Goal: Transaction & Acquisition: Purchase product/service

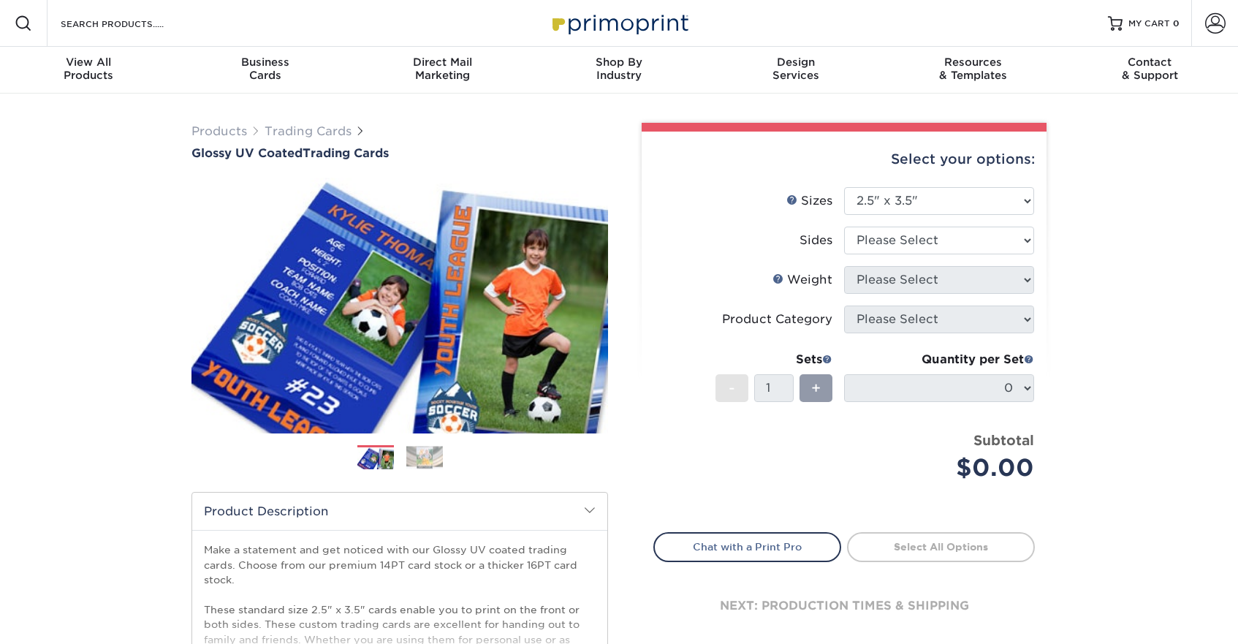
select select "2.50x3.50"
select select "13abbda7-1d64-4f25-8bb2-c179b224825d"
select select "16PT"
click at [887, 295] on li "Weight Help Weight Please Select 16PT 14PT 18PT C1S" at bounding box center [844, 285] width 380 height 39
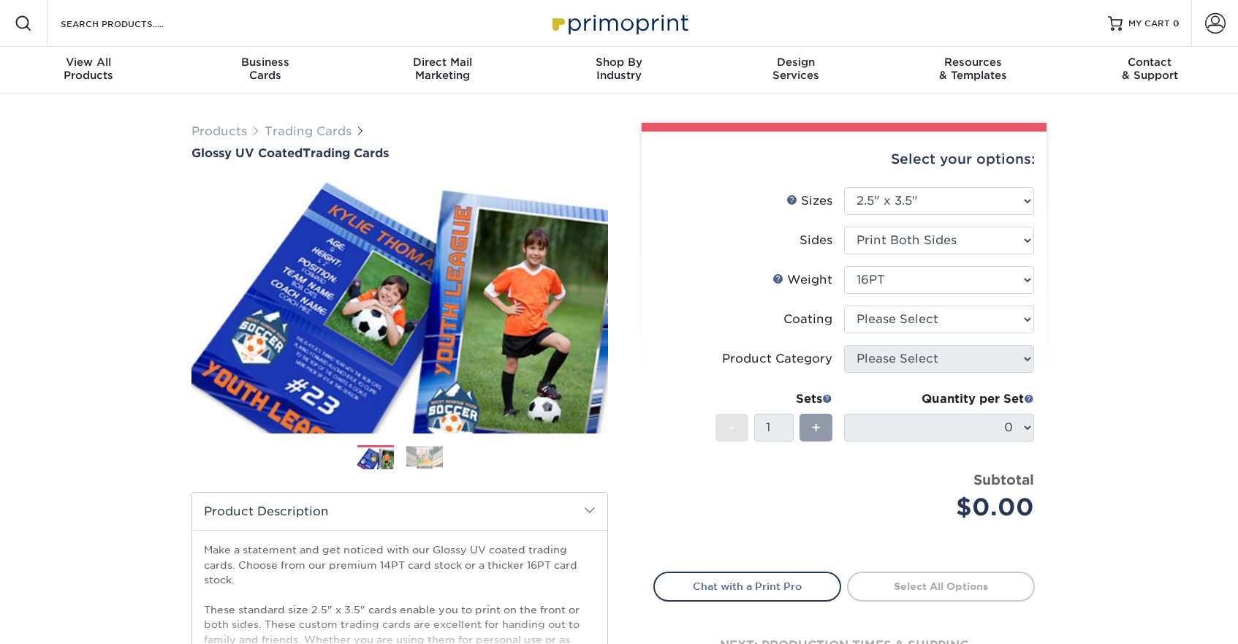
drag, startPoint x: 889, startPoint y: 302, endPoint x: 891, endPoint y: 311, distance: 9.8
click at [889, 303] on li "Weight Help Weight Please Select 16PT 14PT 18PT C1S" at bounding box center [844, 285] width 380 height 39
select select "1e8116af-acfc-44b1-83dc-8181aa338834"
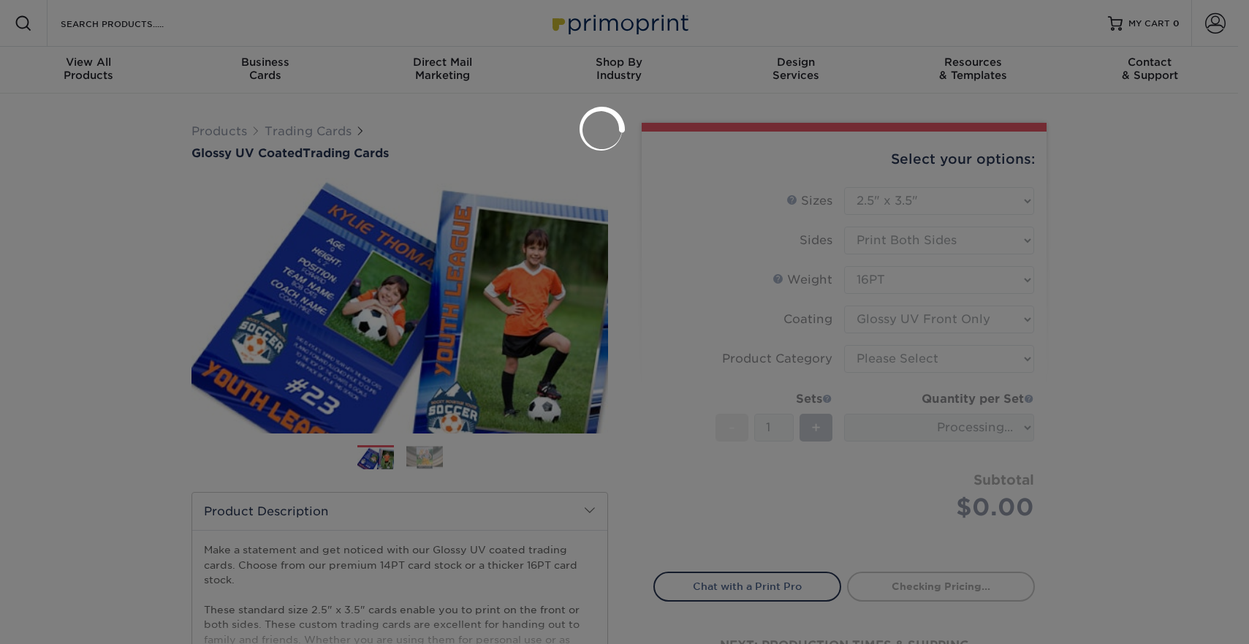
click at [884, 352] on div at bounding box center [624, 322] width 1249 height 644
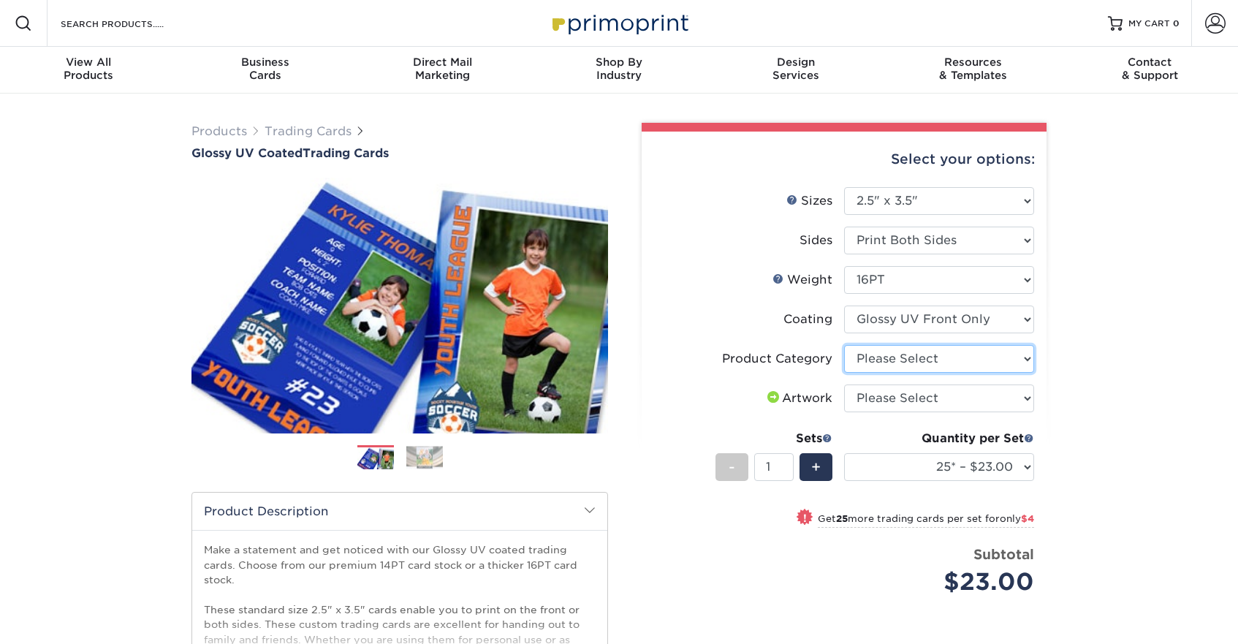
select select "c2f9bce9-36c2-409d-b101-c29d9d031e18"
select select "upload"
click at [789, 464] on input "2" at bounding box center [773, 467] width 39 height 28
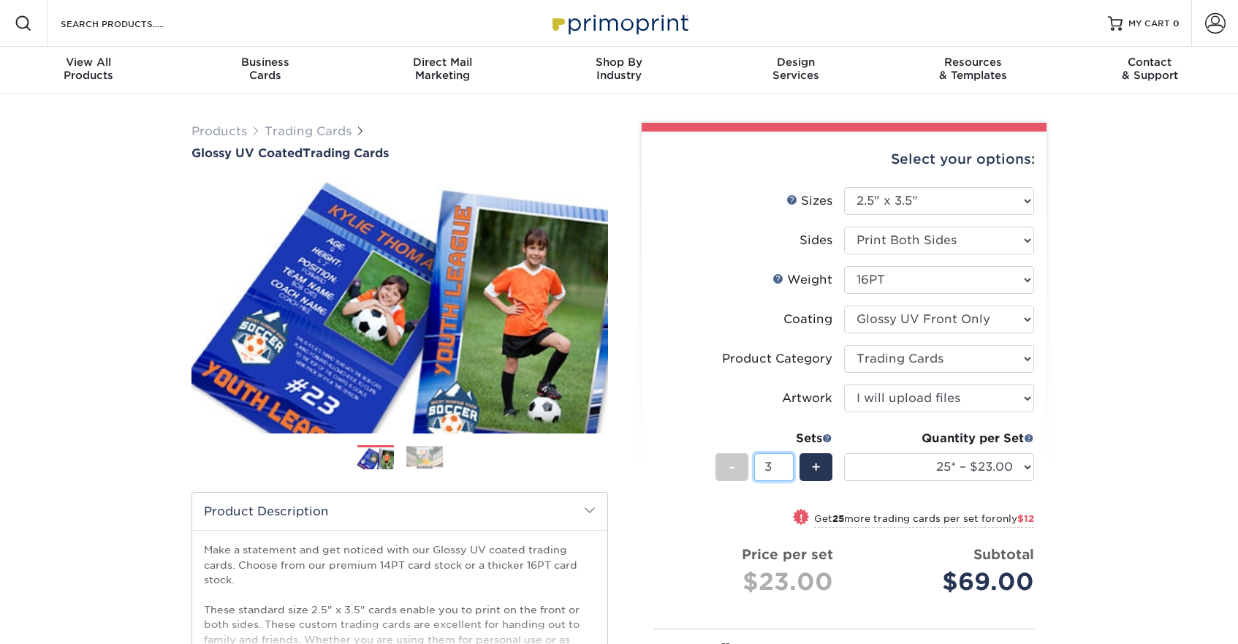
click at [789, 463] on input "3" at bounding box center [773, 467] width 39 height 28
type input "2"
click at [789, 470] on input "2" at bounding box center [773, 467] width 39 height 28
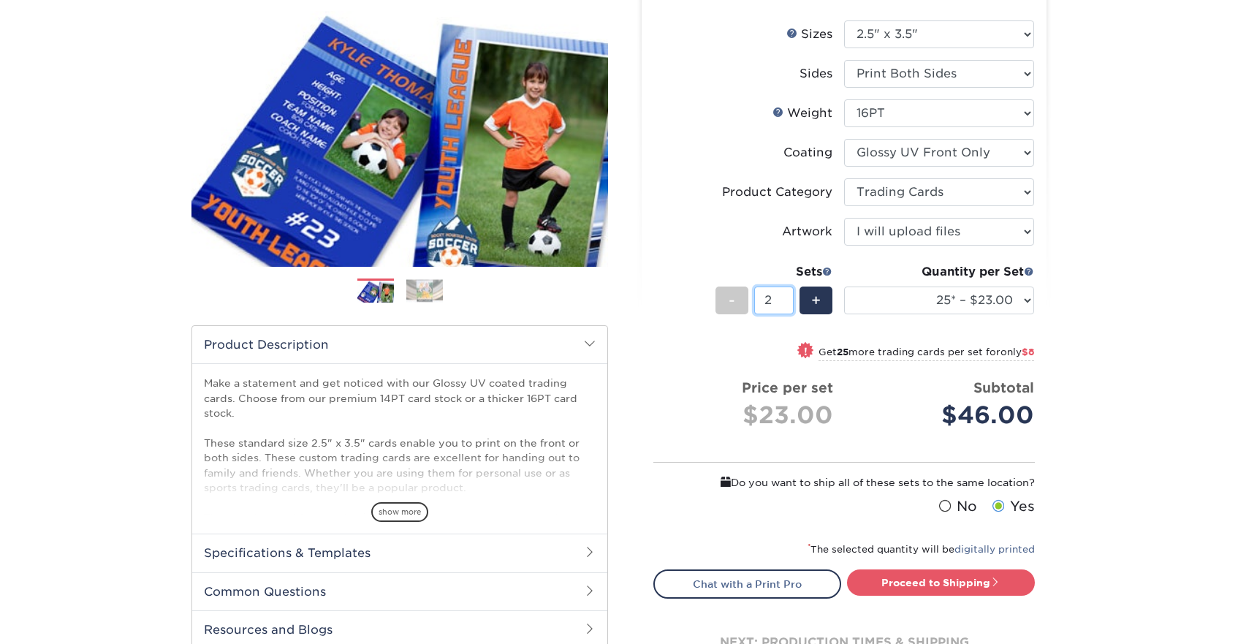
scroll to position [219, 0]
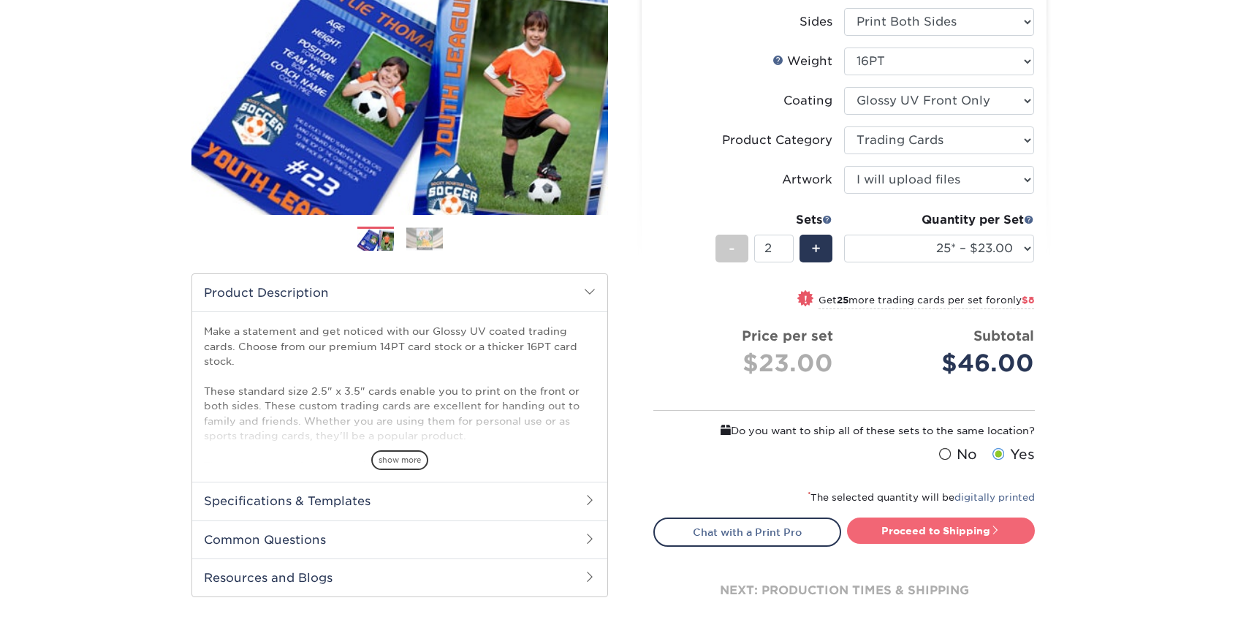
click at [899, 521] on link "Proceed to Shipping" at bounding box center [941, 531] width 188 height 26
type input "Set 1"
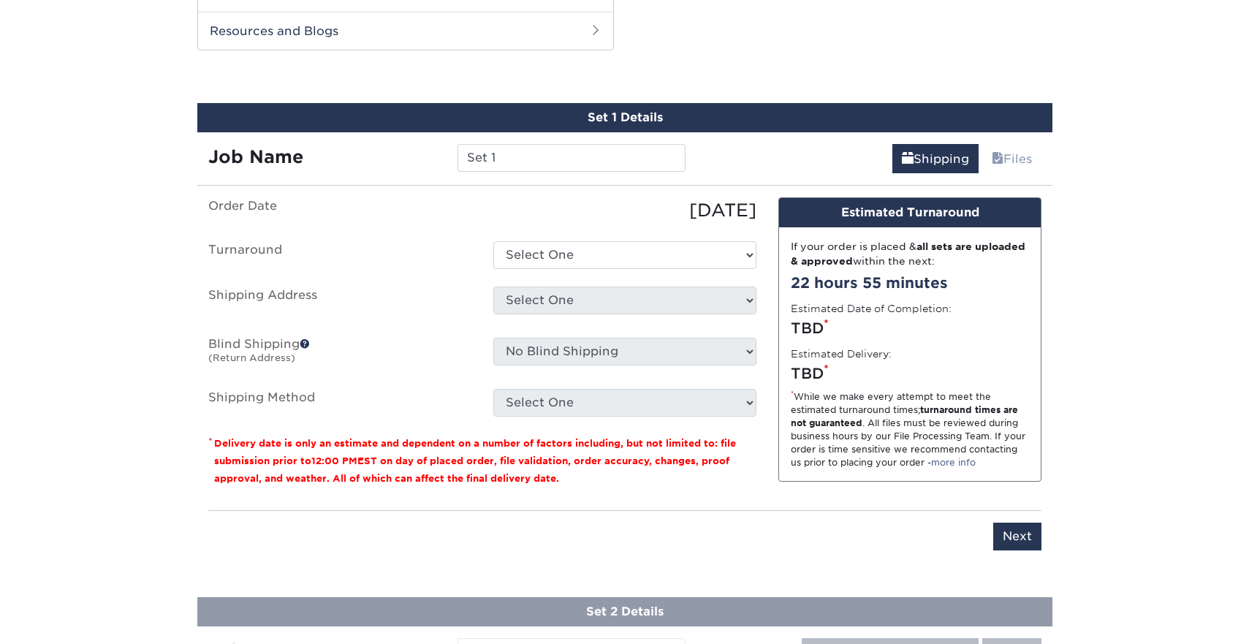
scroll to position [773, 0]
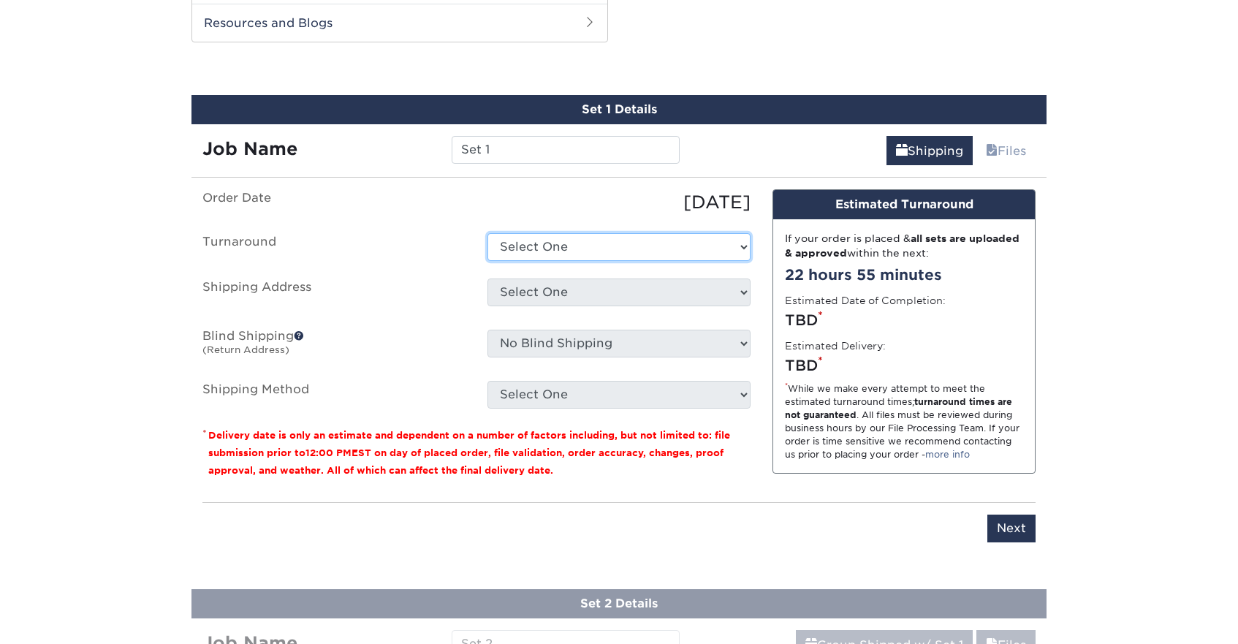
select select "dd3353cc-10e7-459d-a4d8-7a576fbf331f"
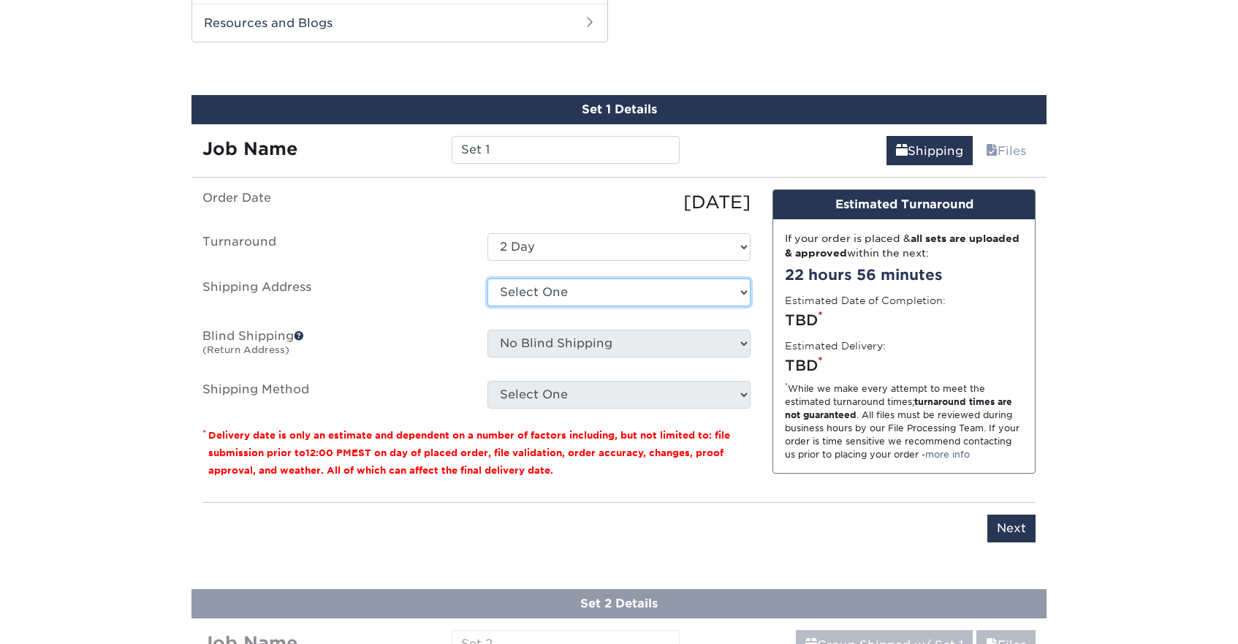
select select "newaddress"
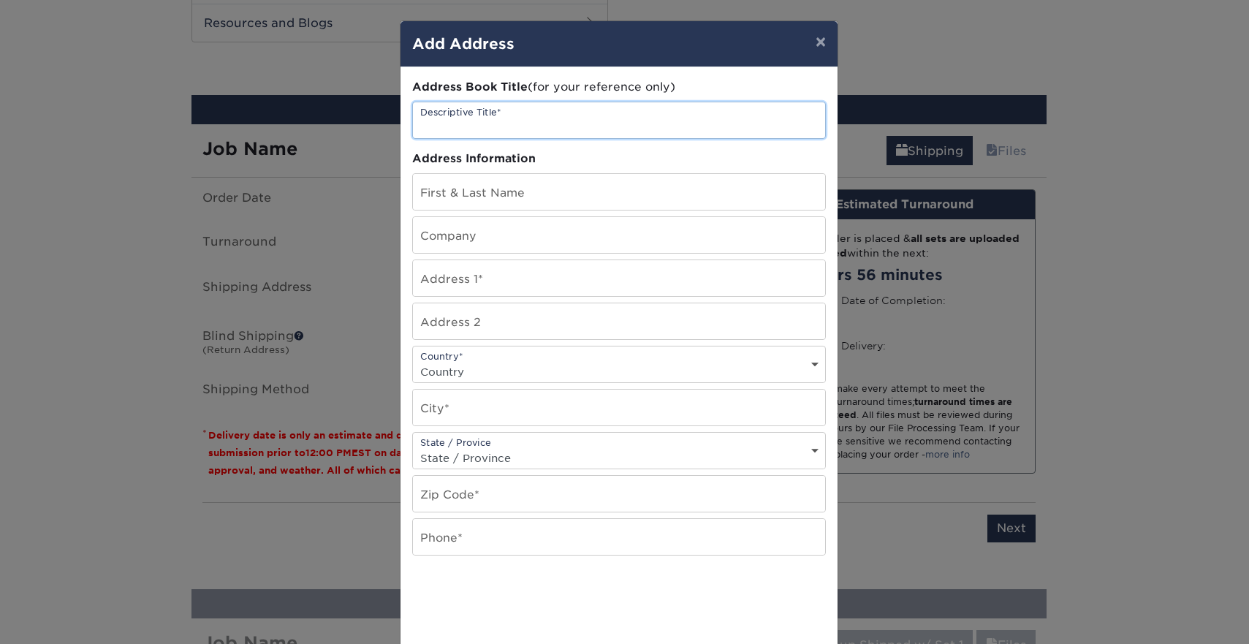
click at [513, 123] on input "text" at bounding box center [619, 120] width 412 height 36
type input "Work"
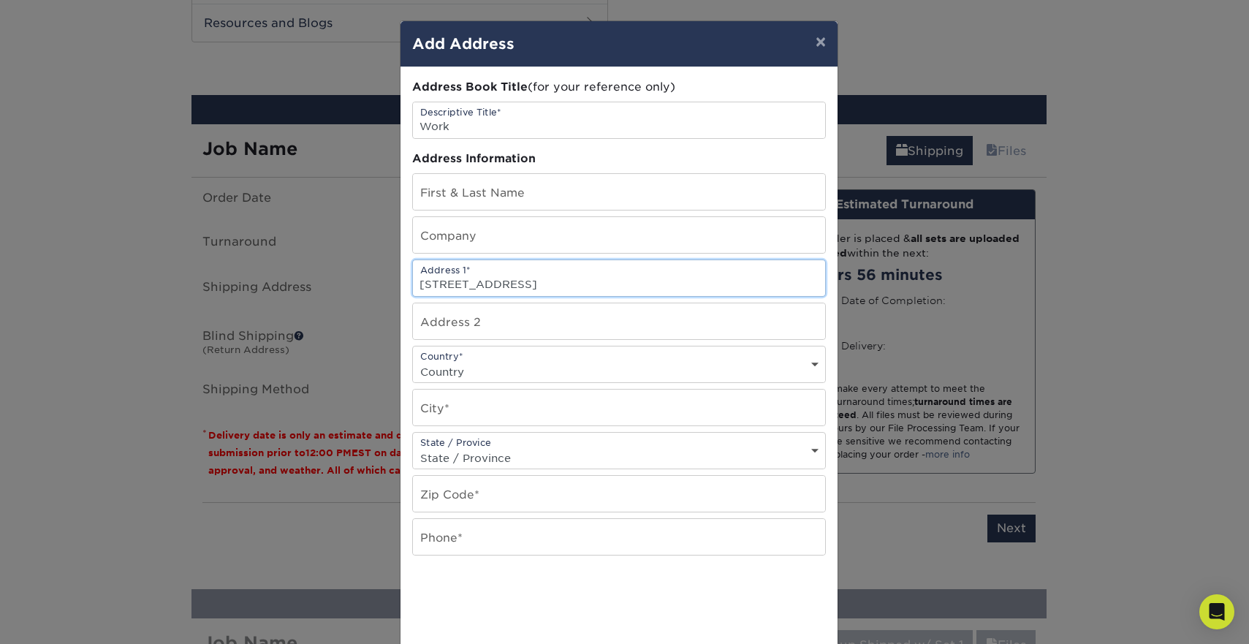
type input "[STREET_ADDRESS]"
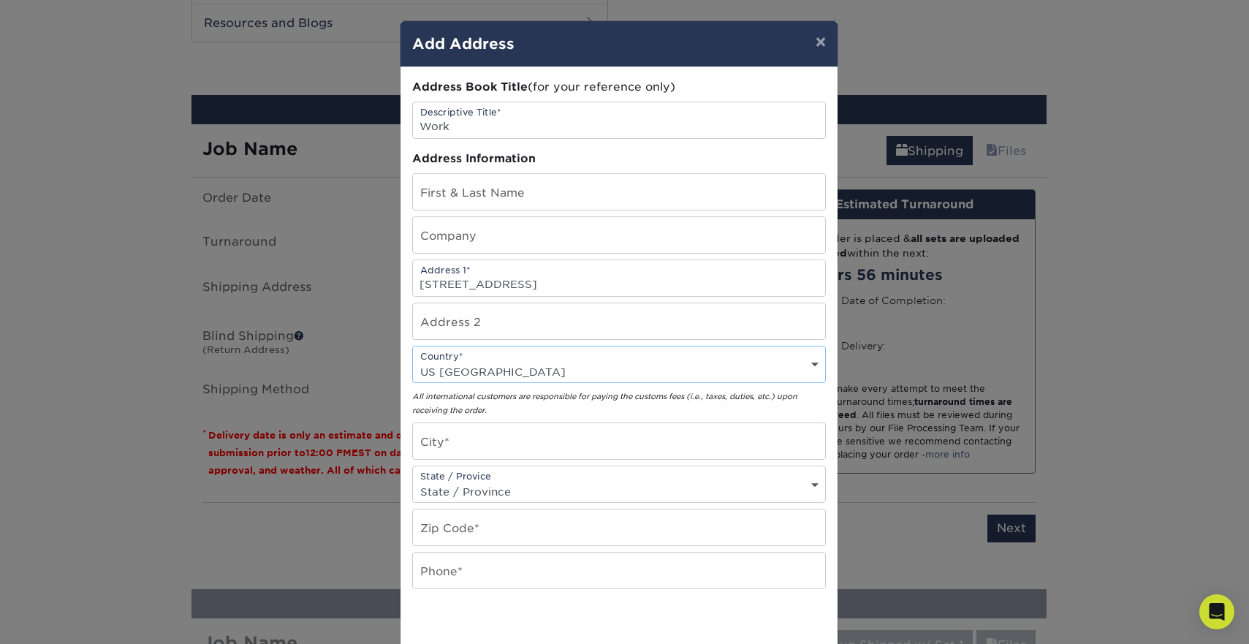
select select "US"
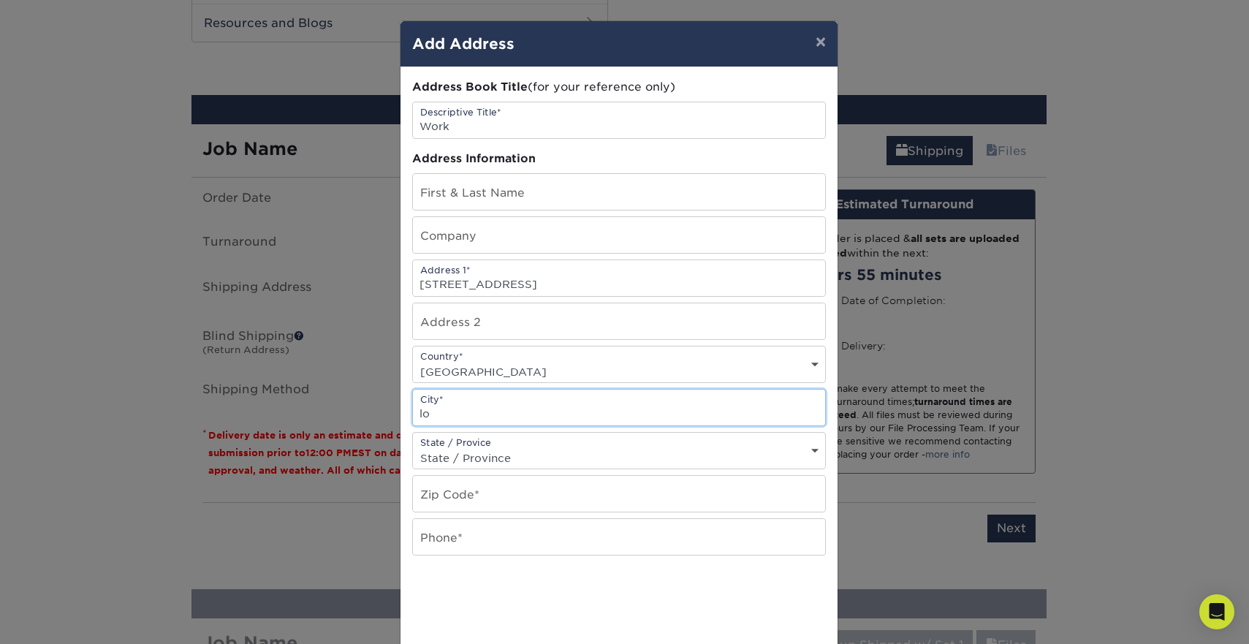
type input "l"
type input "[GEOGRAPHIC_DATA]"
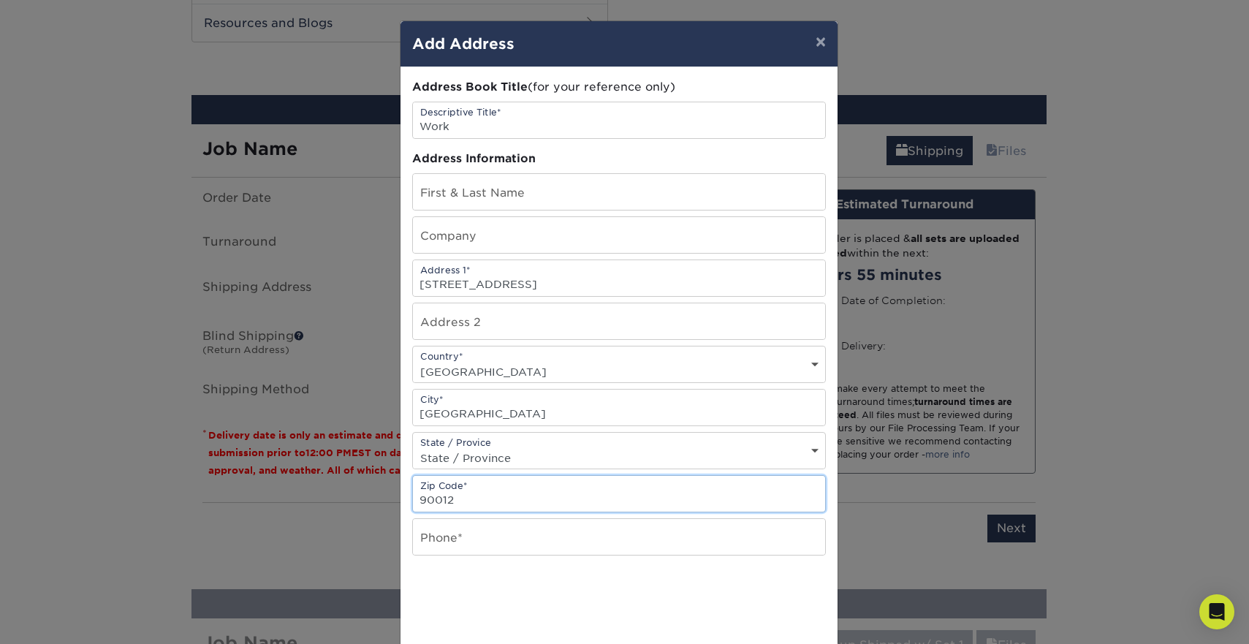
type input "90012"
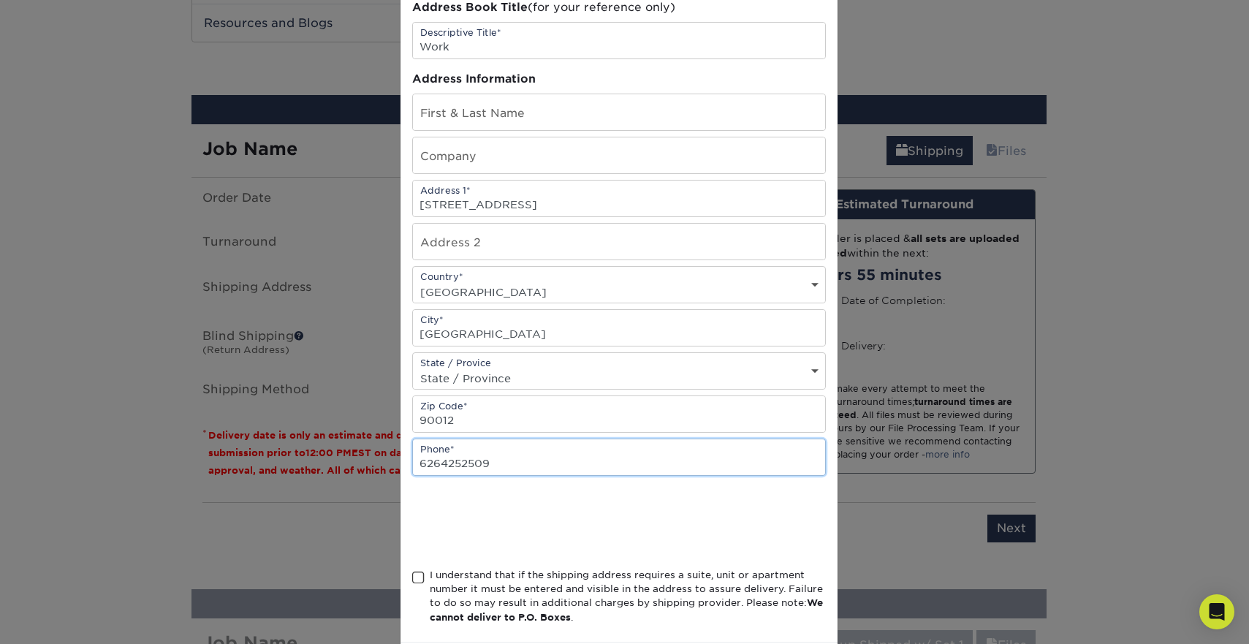
type input "6264252509"
click at [522, 494] on div "Address Book Title (for your reference only) Descriptive Title* Work Address In…" at bounding box center [619, 314] width 414 height 631
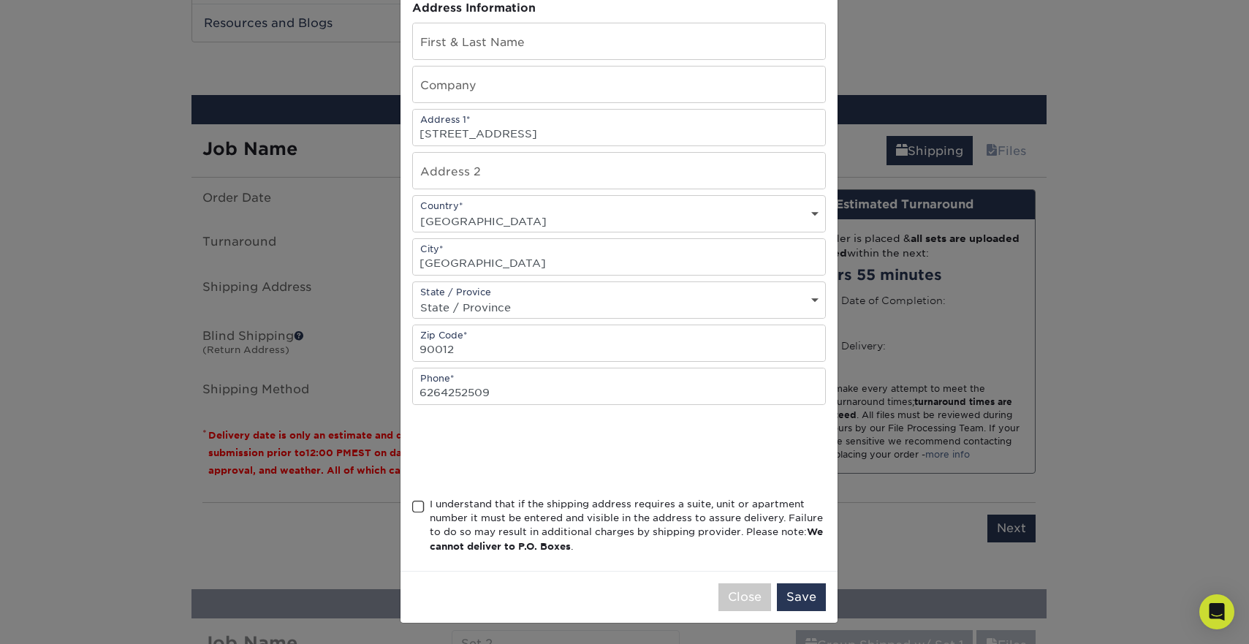
click at [504, 524] on div "I understand that if the shipping address requires a suite, unit or apartment n…" at bounding box center [628, 525] width 396 height 57
click at [0, 0] on input "I understand that if the shipping address requires a suite, unit or apartment n…" at bounding box center [0, 0] width 0 height 0
click at [795, 599] on button "Save" at bounding box center [801, 597] width 49 height 28
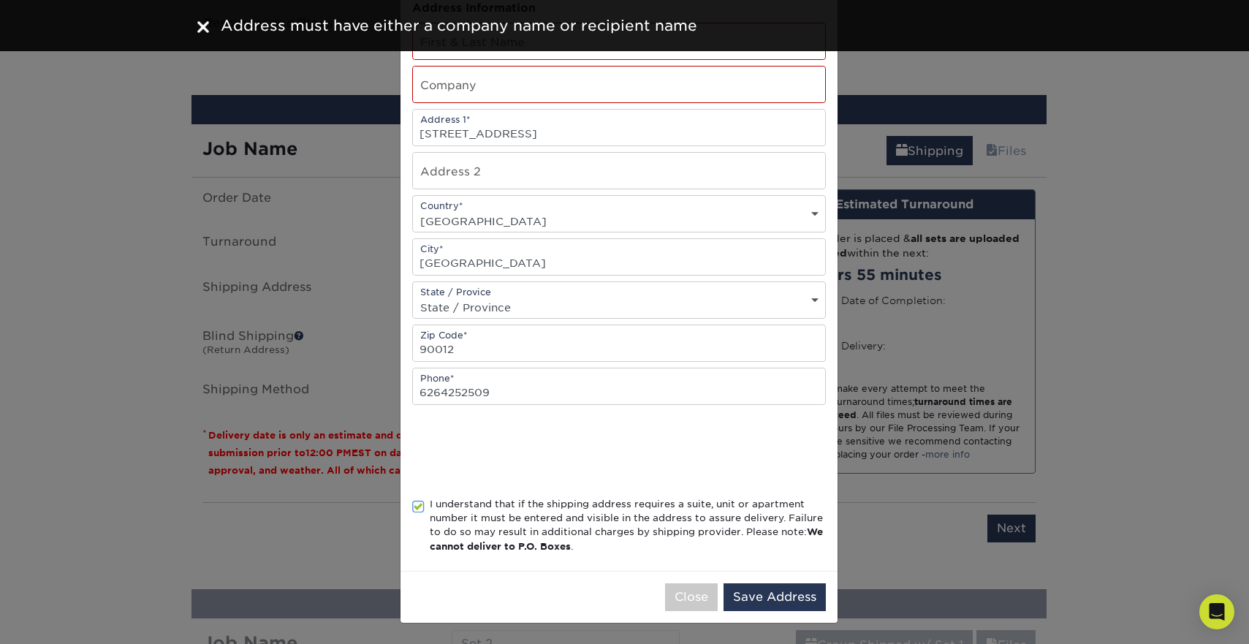
scroll to position [0, 0]
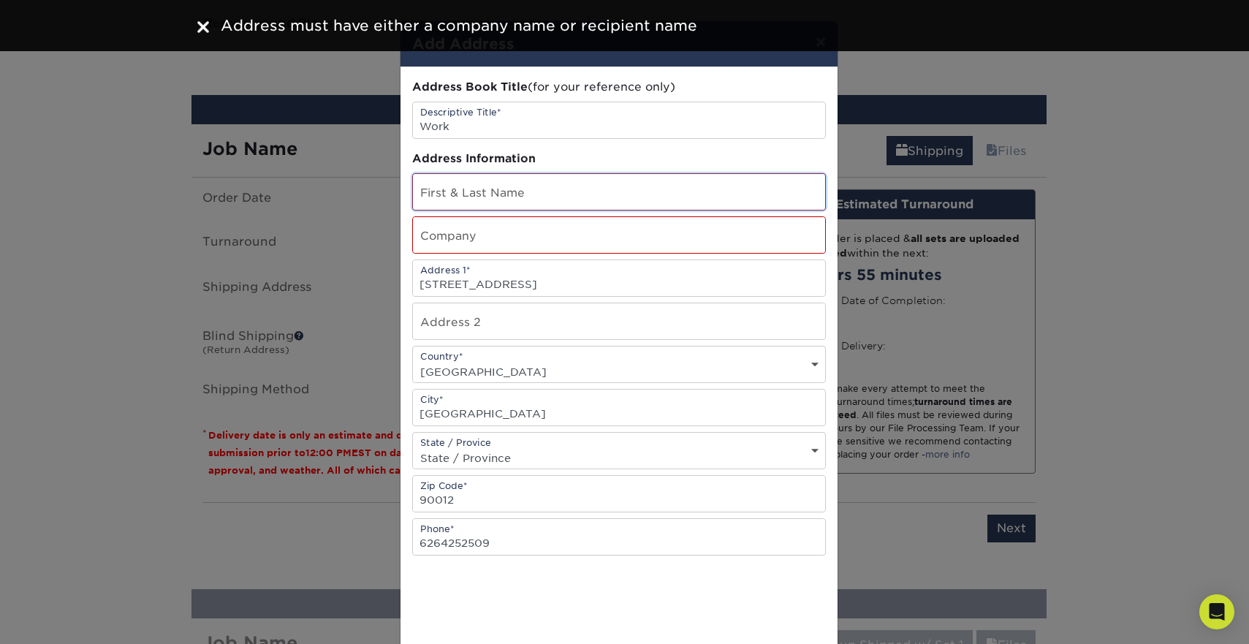
click at [521, 184] on input "text" at bounding box center [619, 192] width 412 height 36
type input "F"
type input "[PERSON_NAME]"
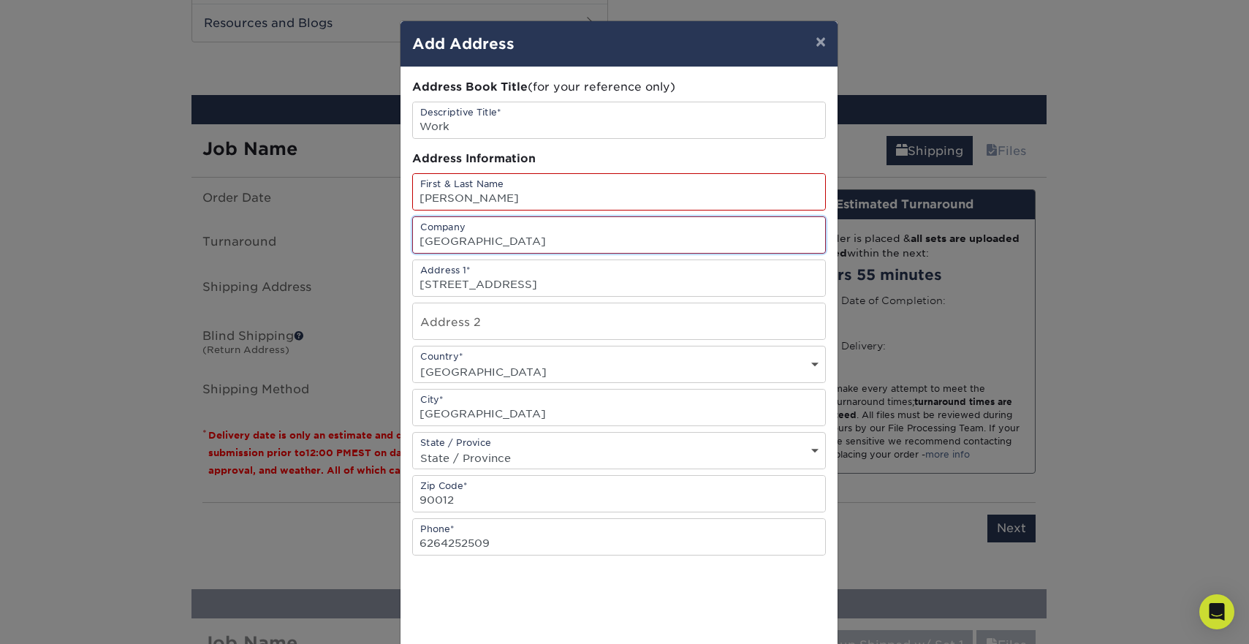
scroll to position [154, 0]
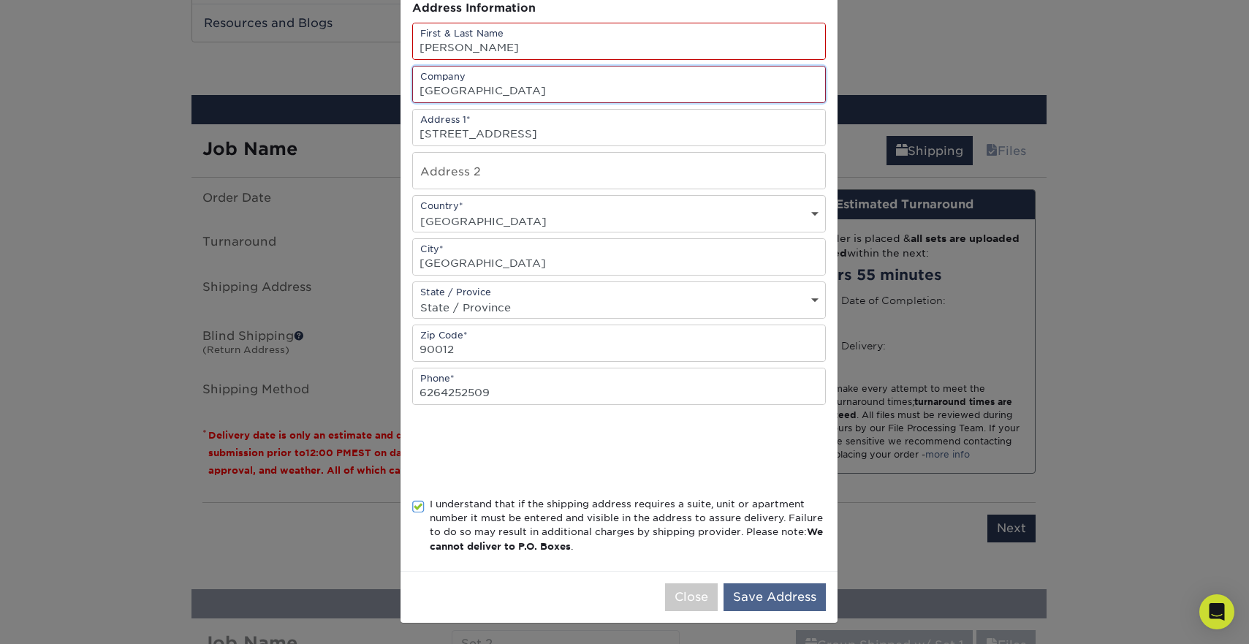
type input "[GEOGRAPHIC_DATA]"
click at [755, 590] on button "Save Address" at bounding box center [775, 597] width 102 height 28
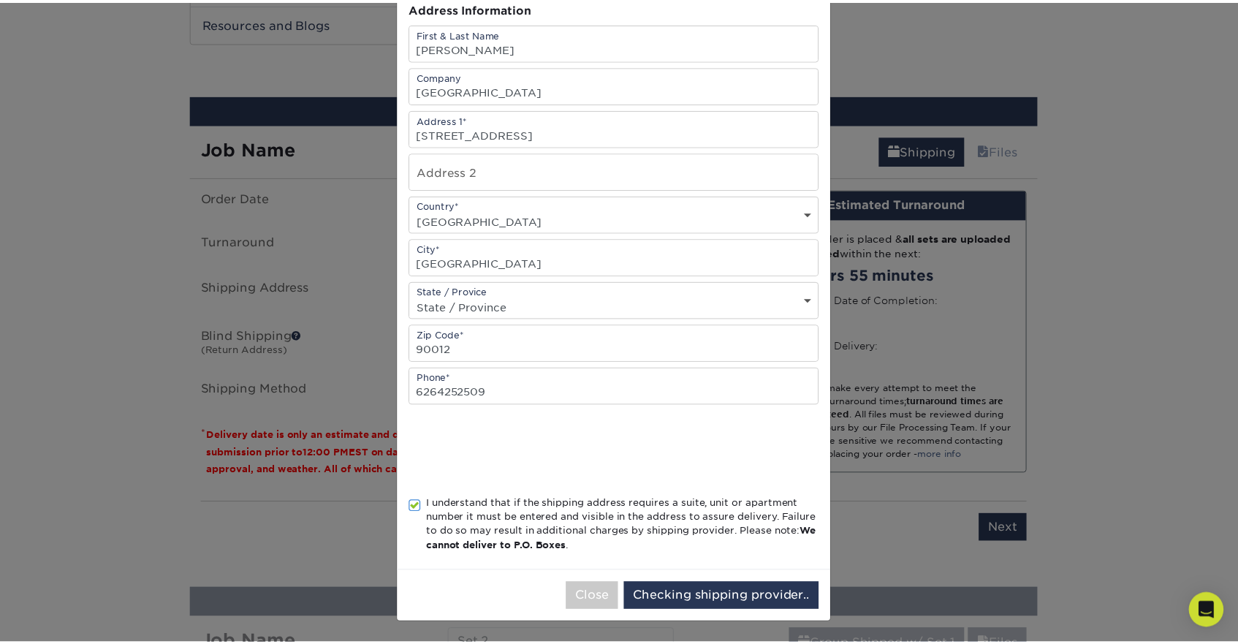
scroll to position [0, 0]
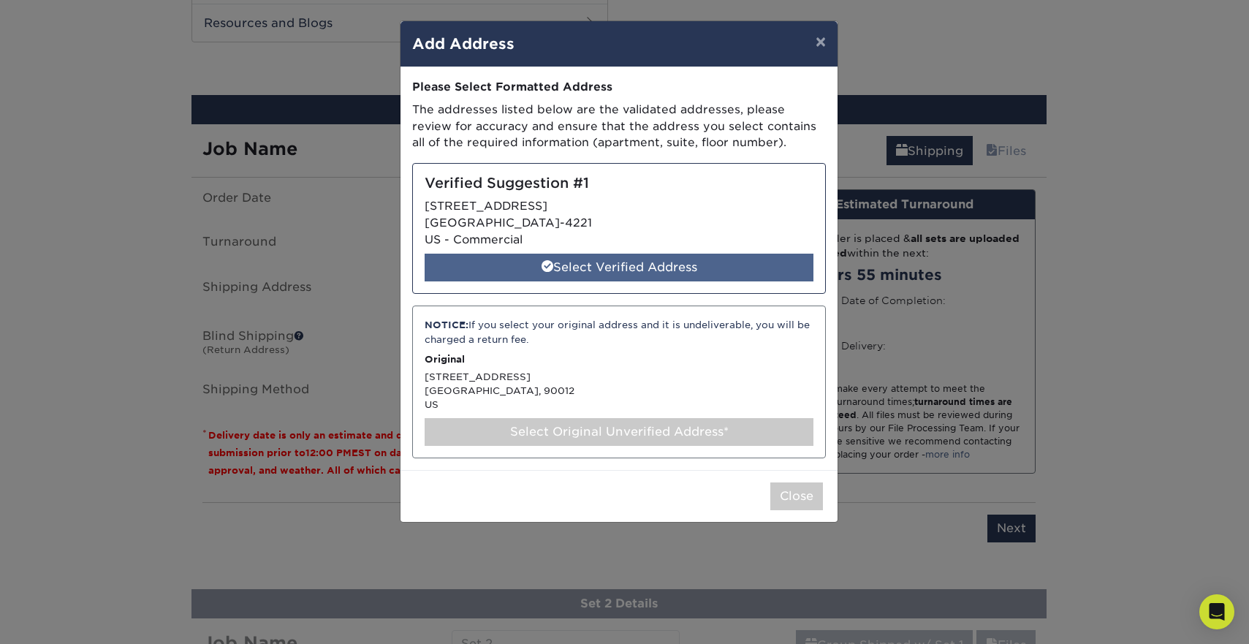
click at [671, 262] on div "Select Verified Address" at bounding box center [619, 268] width 389 height 28
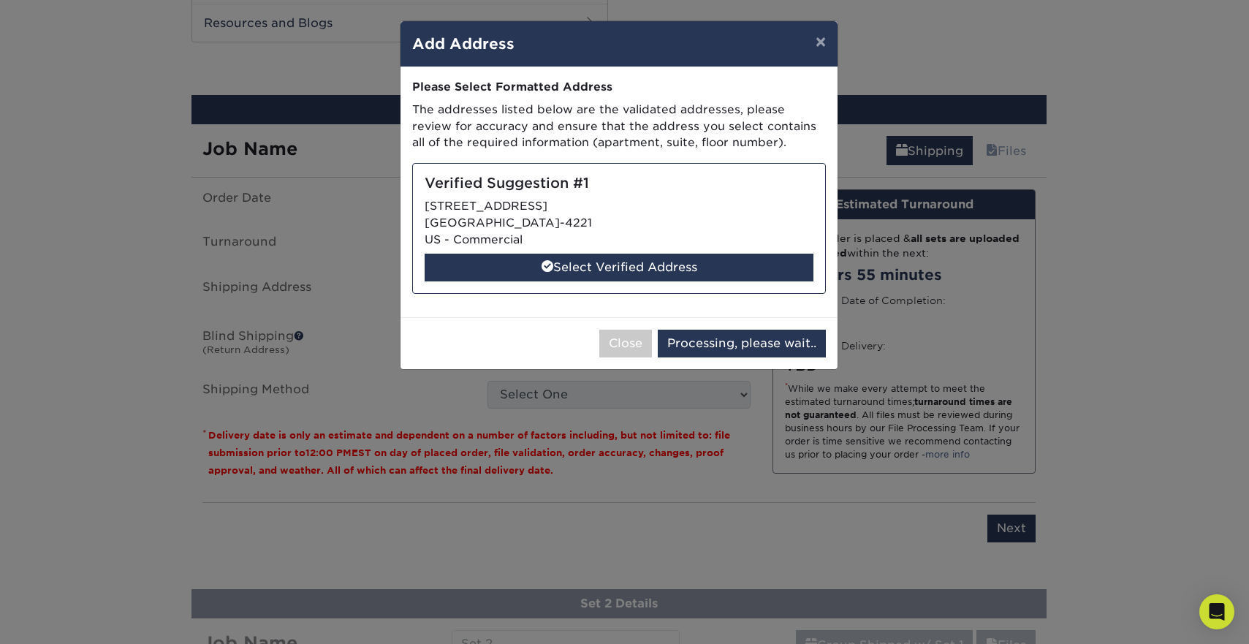
select select "285268"
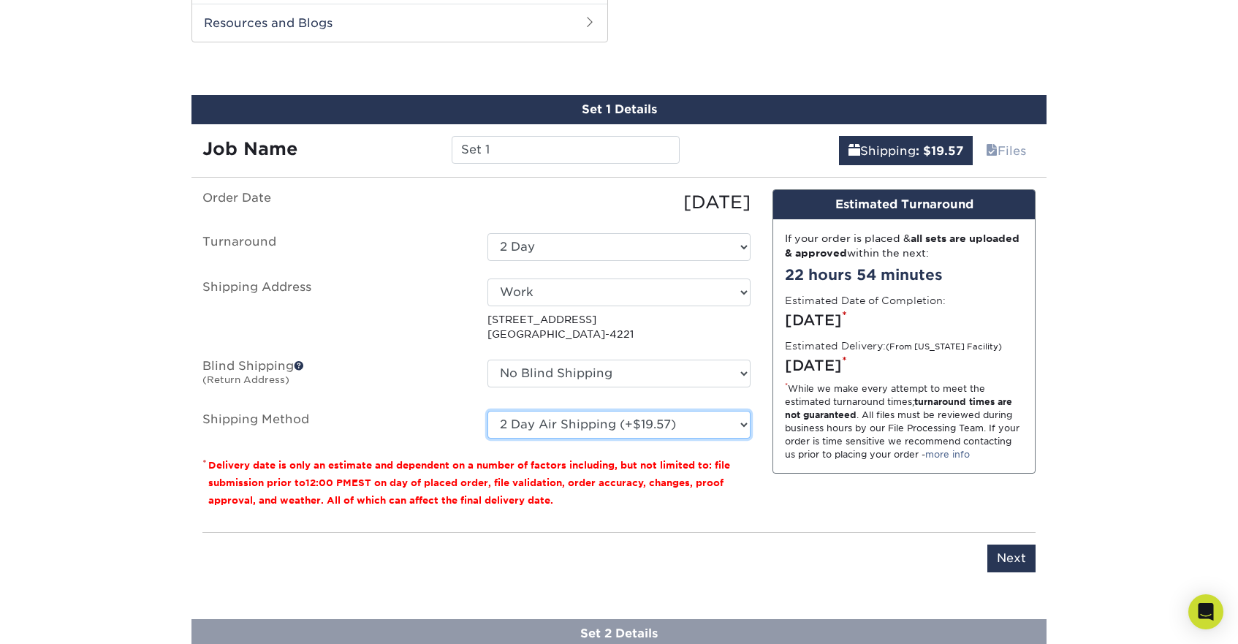
select select "12"
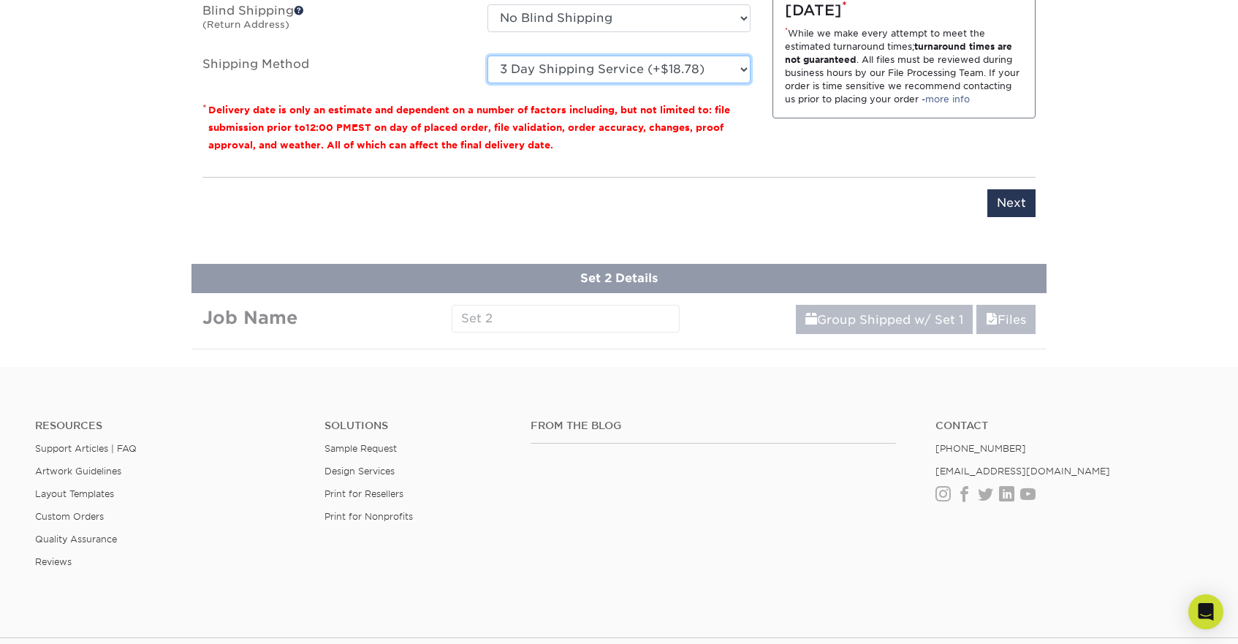
scroll to position [1016, 0]
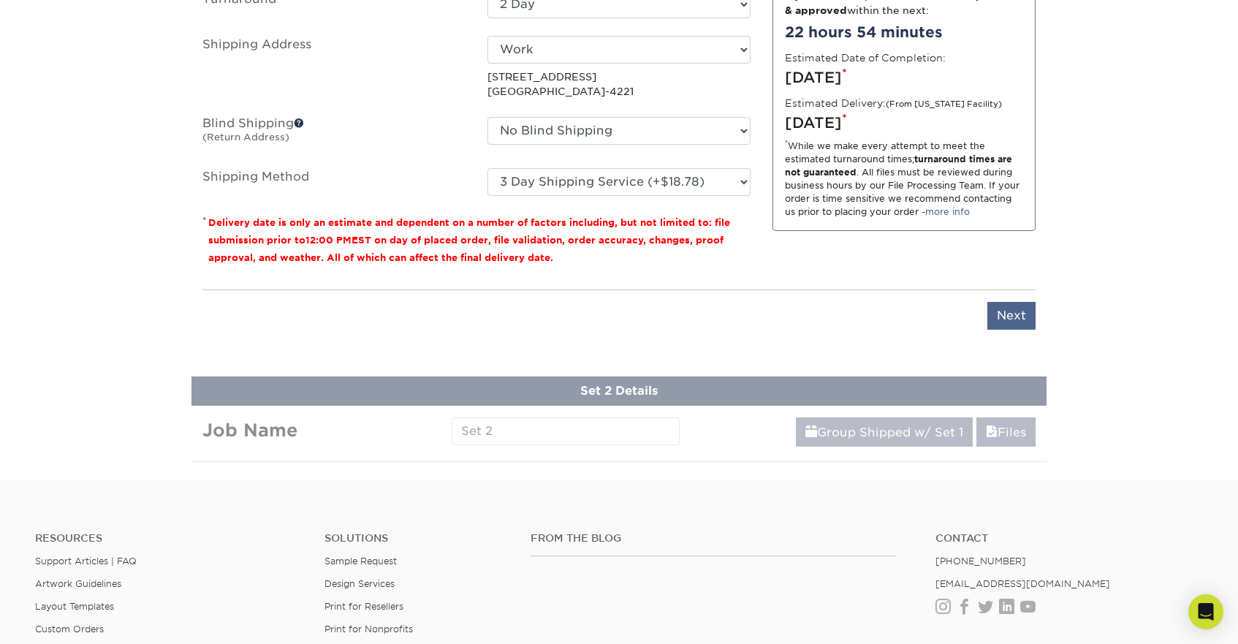
click at [990, 319] on input "Next" at bounding box center [1012, 316] width 48 height 28
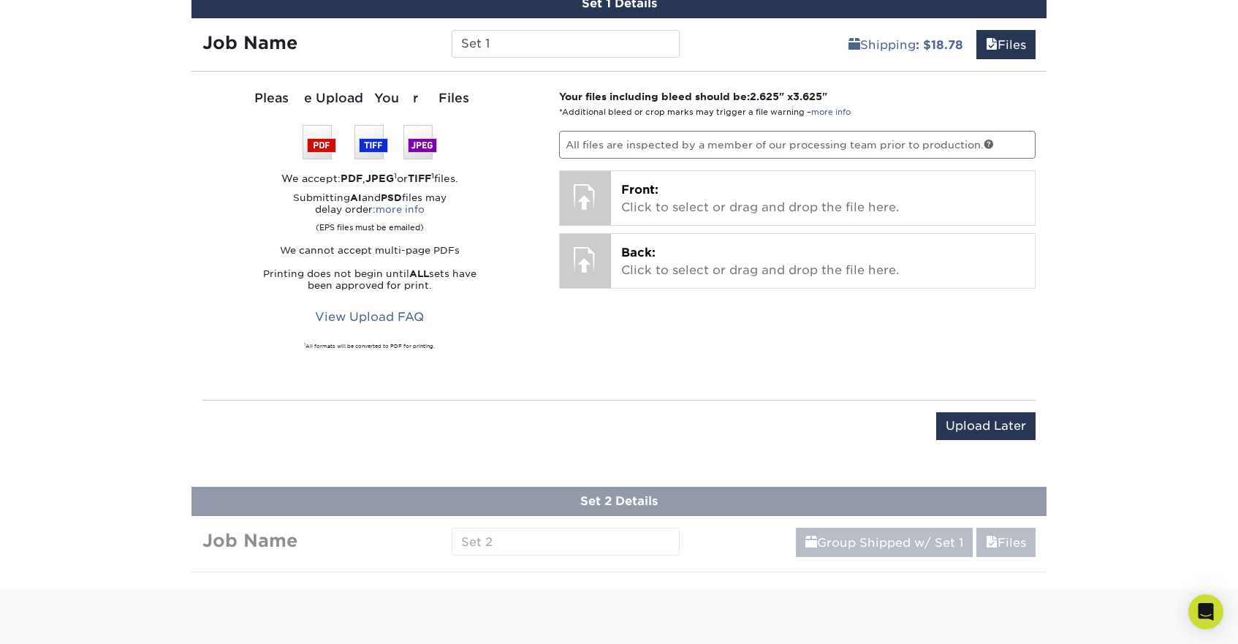
scroll to position [877, 0]
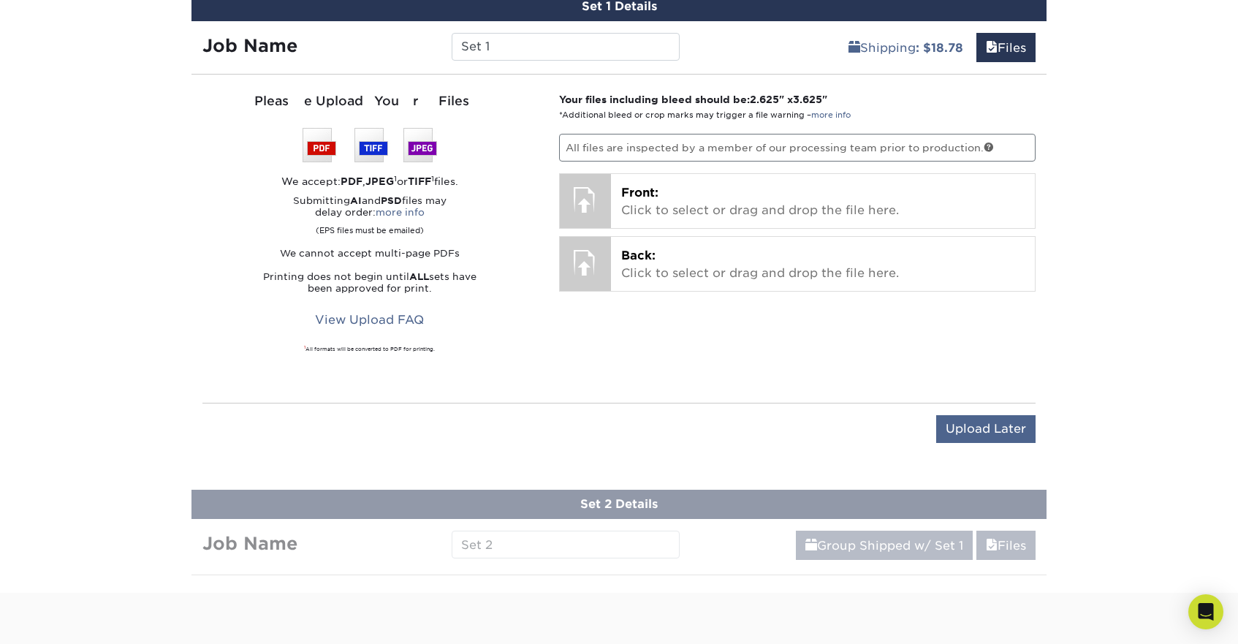
click at [1008, 423] on input "Upload Later" at bounding box center [985, 429] width 99 height 28
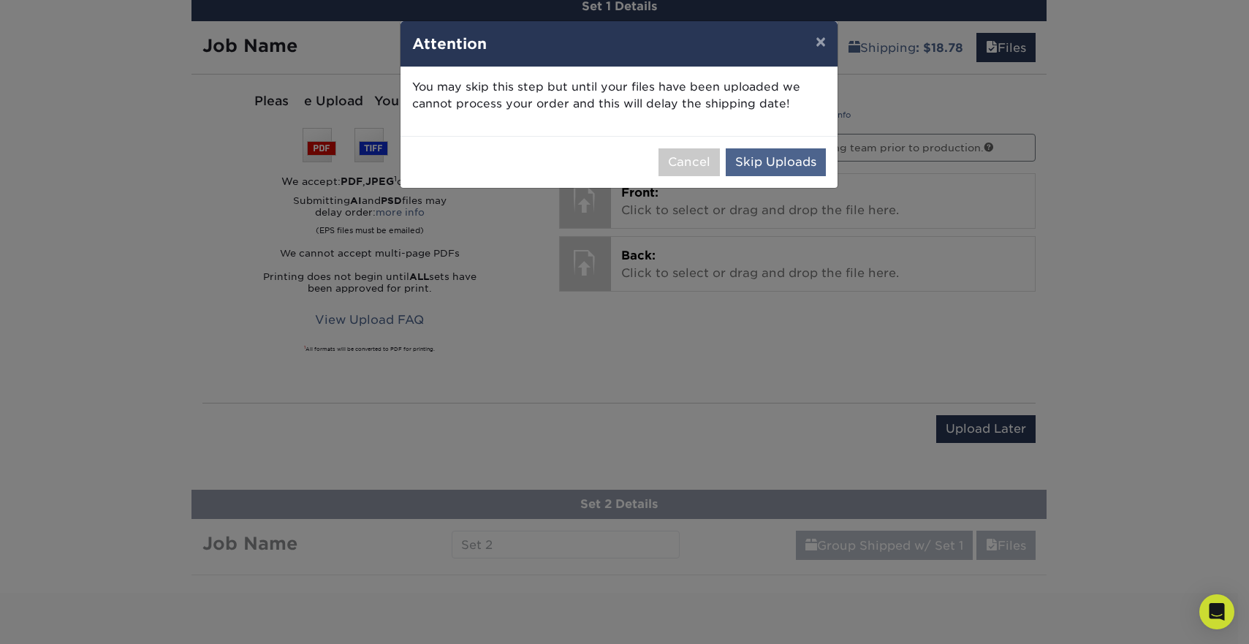
click at [761, 159] on button "Skip Uploads" at bounding box center [776, 162] width 100 height 28
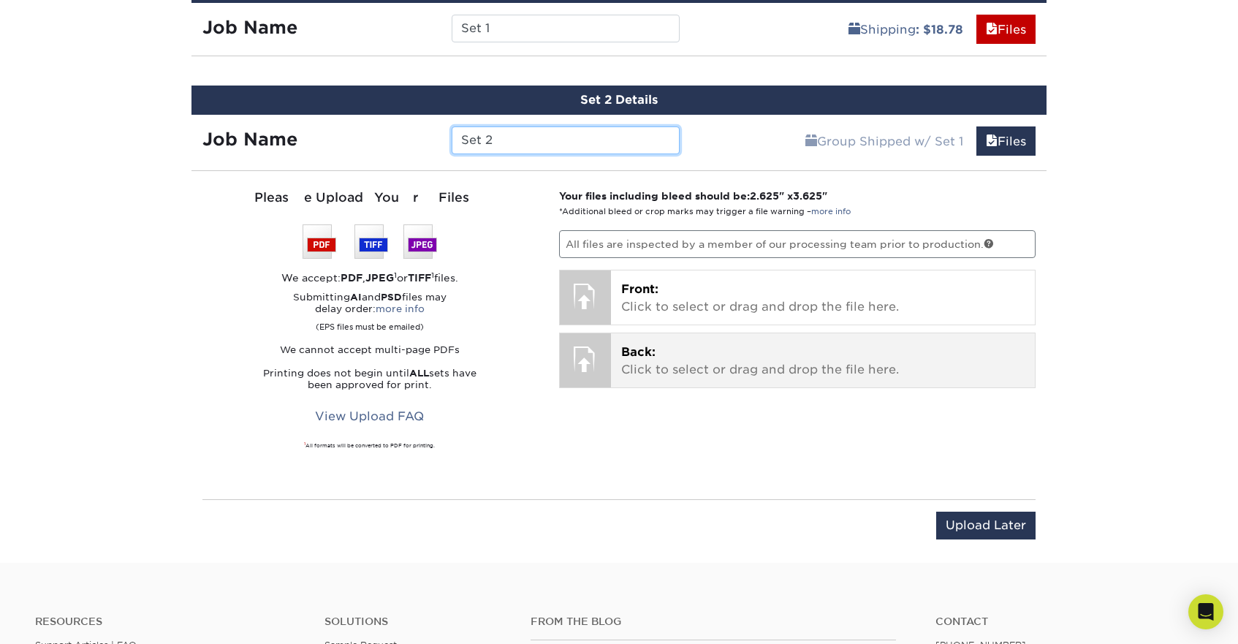
scroll to position [972, 0]
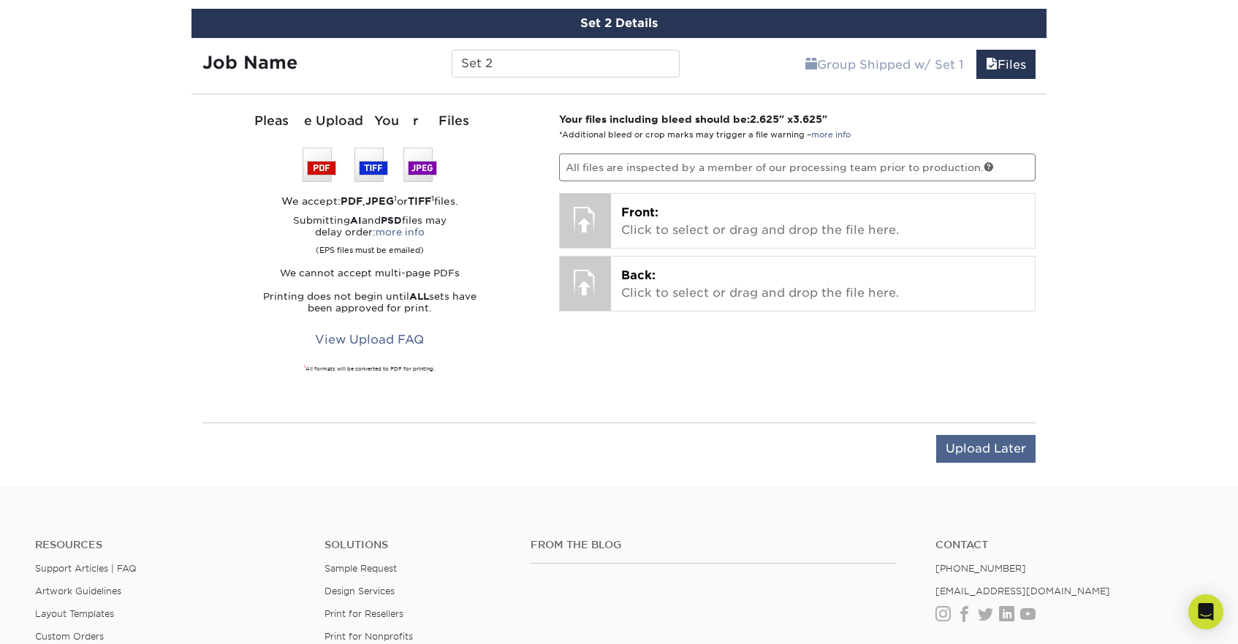
click at [947, 442] on input "Upload Later" at bounding box center [985, 449] width 99 height 28
